Goal: Information Seeking & Learning: Learn about a topic

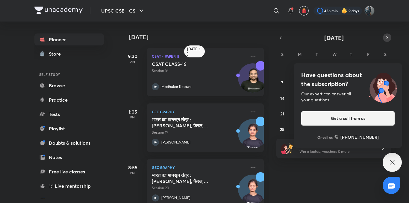
click at [383, 38] on button "button" at bounding box center [387, 38] width 8 height 8
click at [395, 163] on icon at bounding box center [392, 162] width 7 height 7
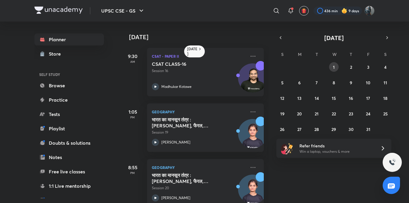
click at [336, 67] on button "1" at bounding box center [334, 67] width 10 height 10
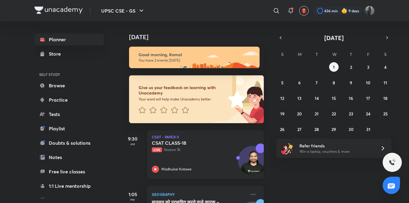
click at [156, 169] on icon at bounding box center [155, 169] width 7 height 7
